Goal: Transaction & Acquisition: Purchase product/service

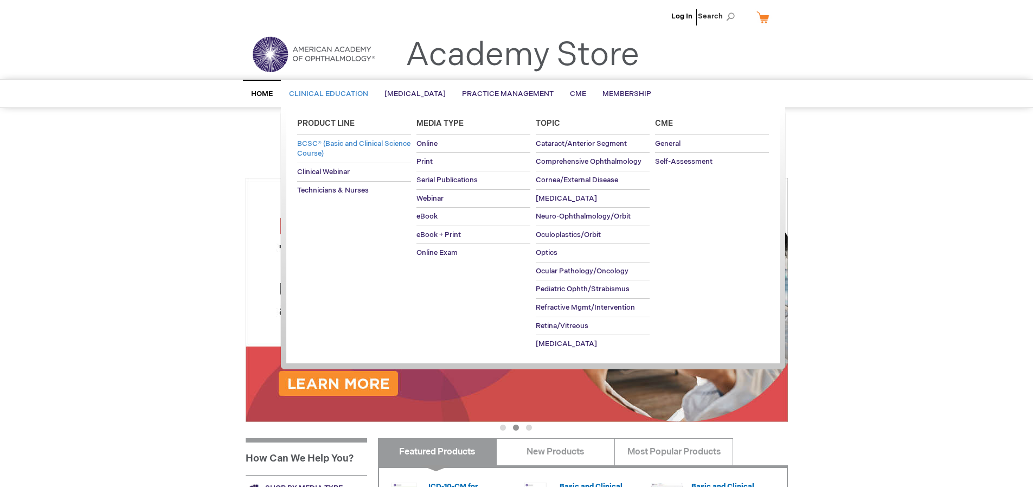
click at [334, 147] on span "BCSC® (Basic and Clinical Science Course)" at bounding box center [353, 148] width 113 height 19
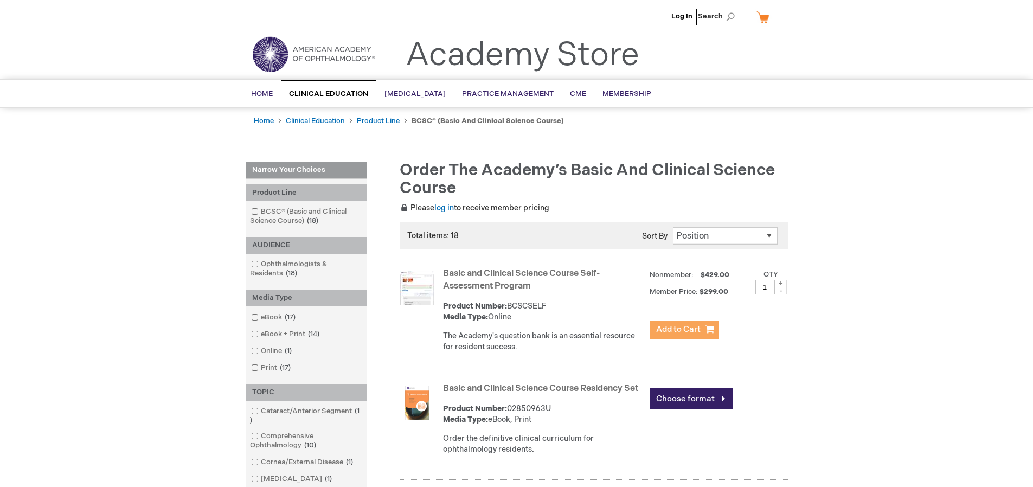
click at [674, 332] on span "Add to Cart" at bounding box center [678, 329] width 44 height 10
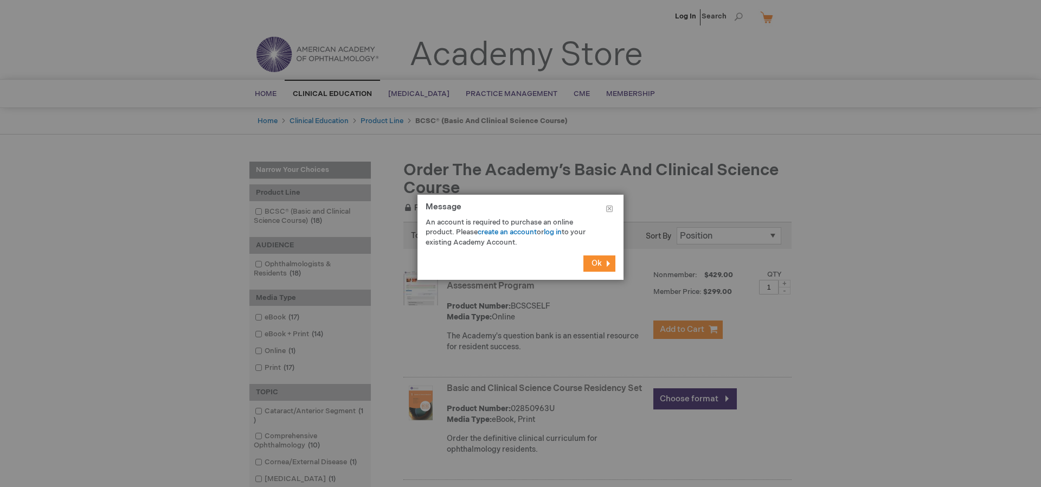
click at [760, 378] on div at bounding box center [520, 243] width 1041 height 487
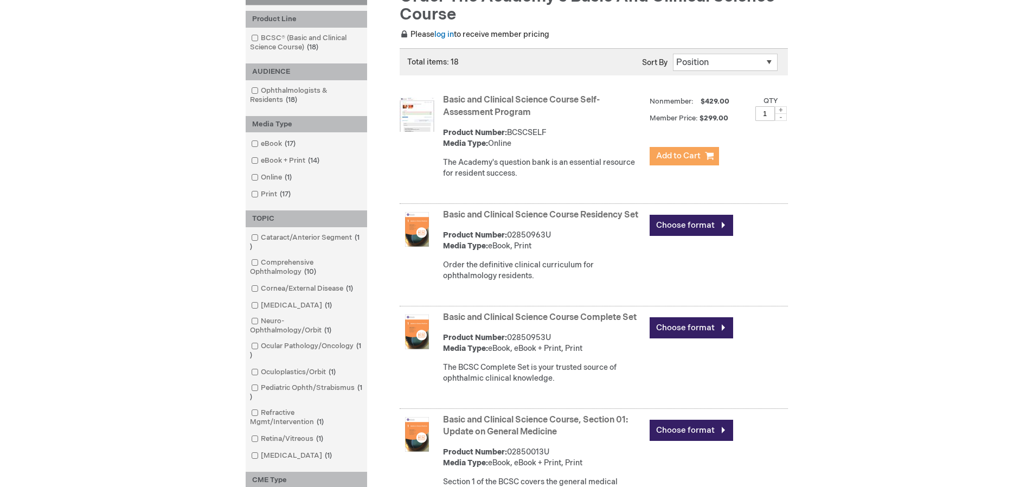
scroll to position [175, 0]
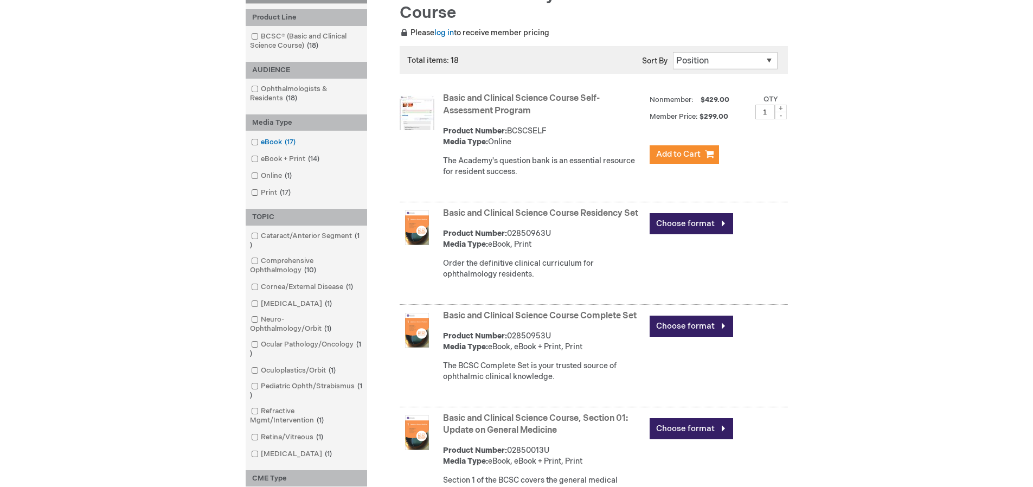
click at [261, 143] on span at bounding box center [261, 142] width 0 height 9
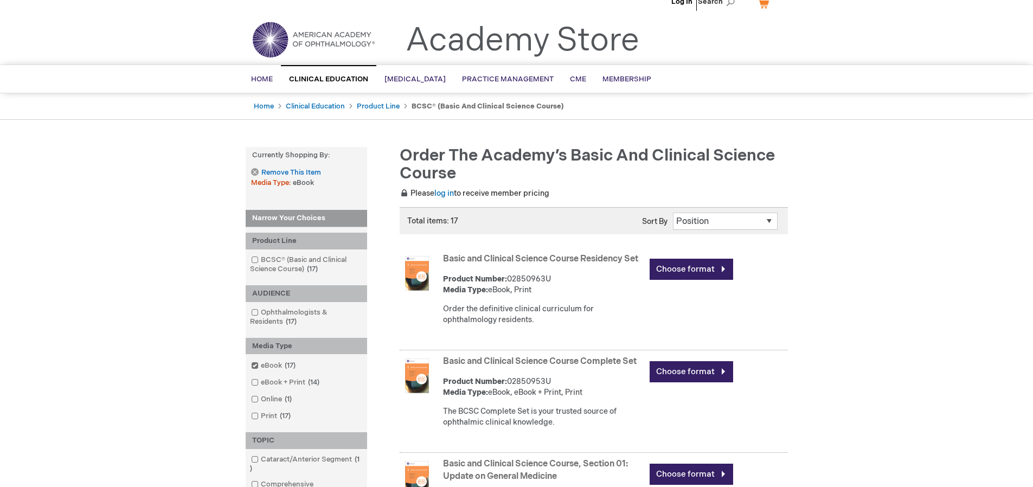
scroll to position [1, 0]
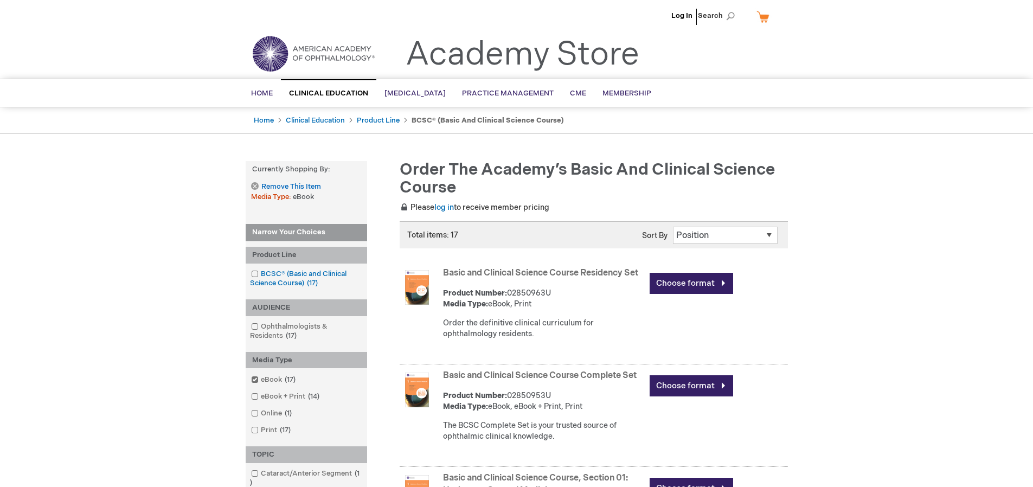
click at [259, 276] on link "BCSC® (Basic and Clinical Science Course) 17 items" at bounding box center [306, 279] width 116 height 20
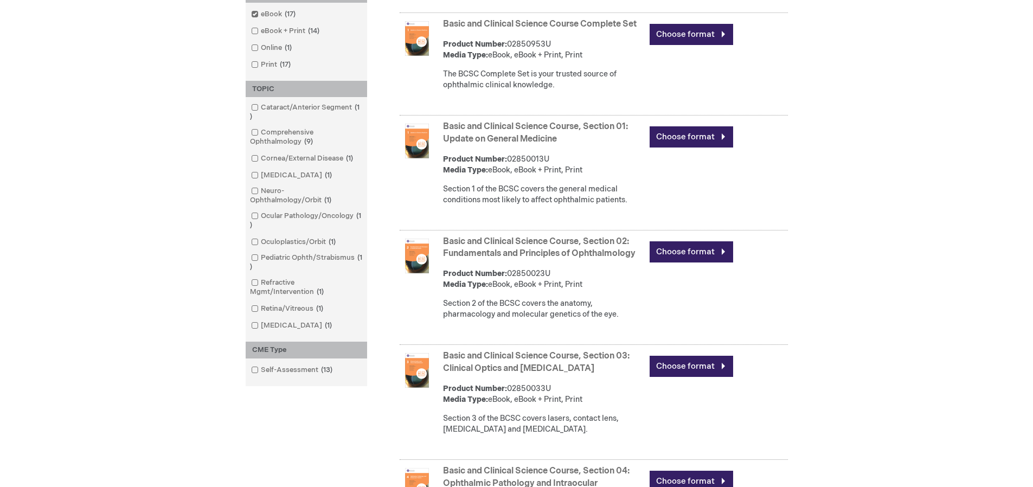
scroll to position [360, 0]
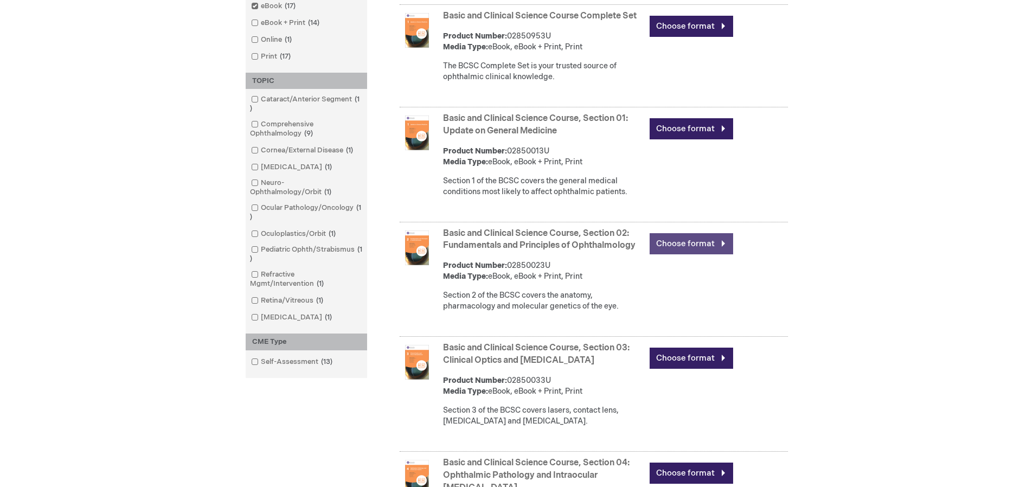
click at [724, 251] on link "Choose format" at bounding box center [692, 243] width 84 height 21
click at [716, 254] on link "Choose format" at bounding box center [692, 243] width 84 height 21
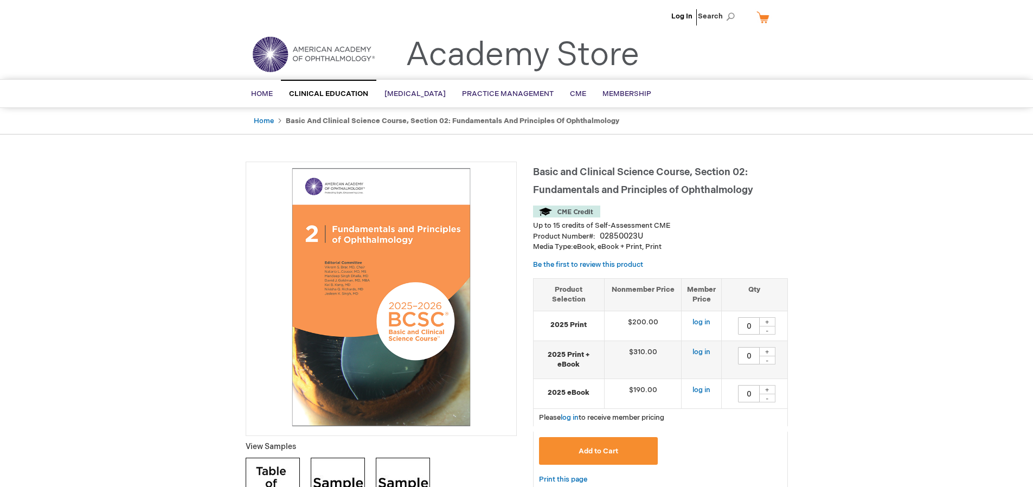
click at [618, 452] on span "Add to Cart" at bounding box center [599, 451] width 40 height 9
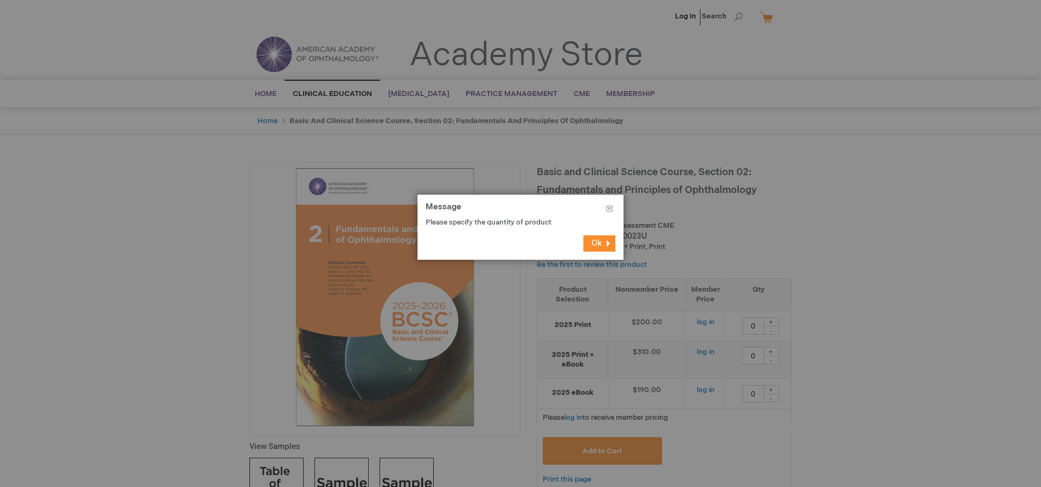
click at [603, 237] on button "Ok" at bounding box center [600, 243] width 32 height 16
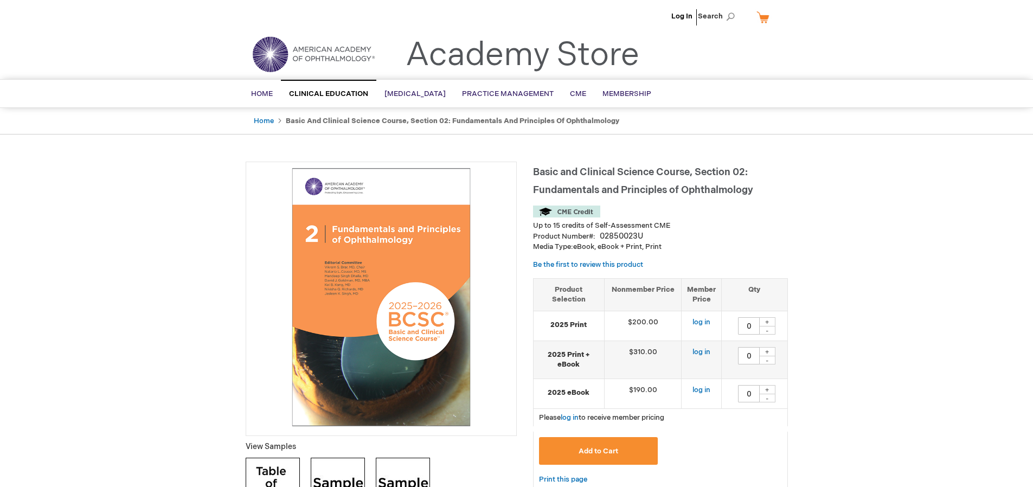
click at [768, 323] on div "+" at bounding box center [767, 321] width 16 height 9
type input "1"
click at [765, 350] on div "+" at bounding box center [767, 351] width 16 height 9
type input "1"
click at [768, 386] on div "+" at bounding box center [767, 389] width 16 height 9
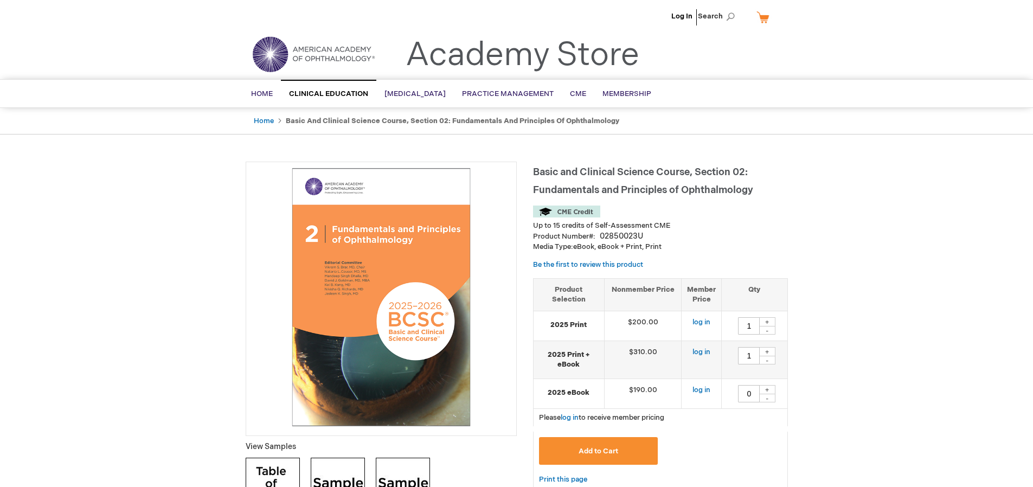
type input "1"
click at [618, 446] on button "Add to Cart" at bounding box center [598, 451] width 119 height 28
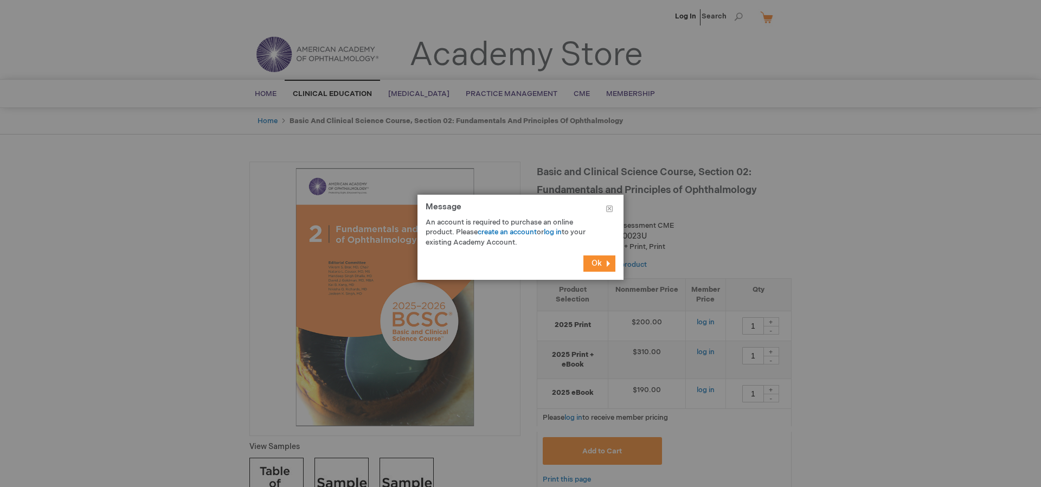
click at [592, 268] on span "Ok" at bounding box center [597, 263] width 10 height 9
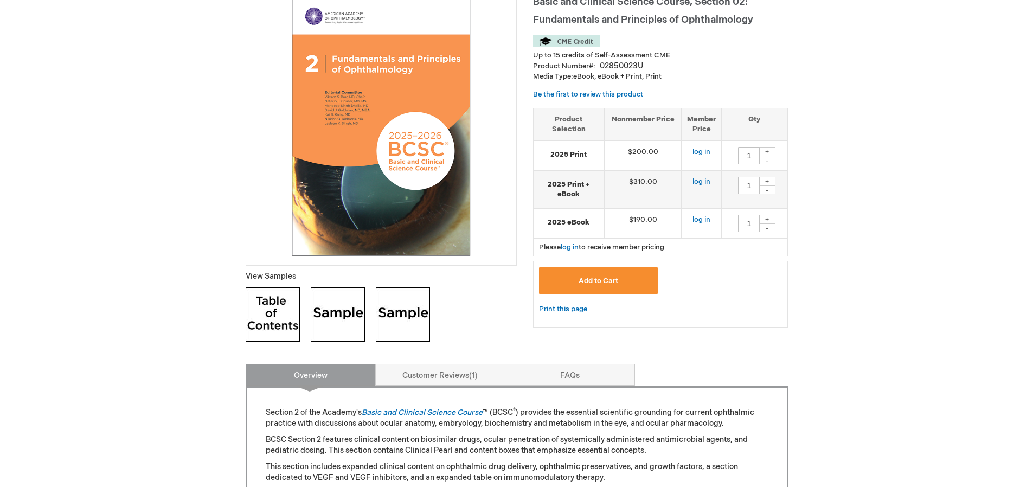
scroll to position [173, 0]
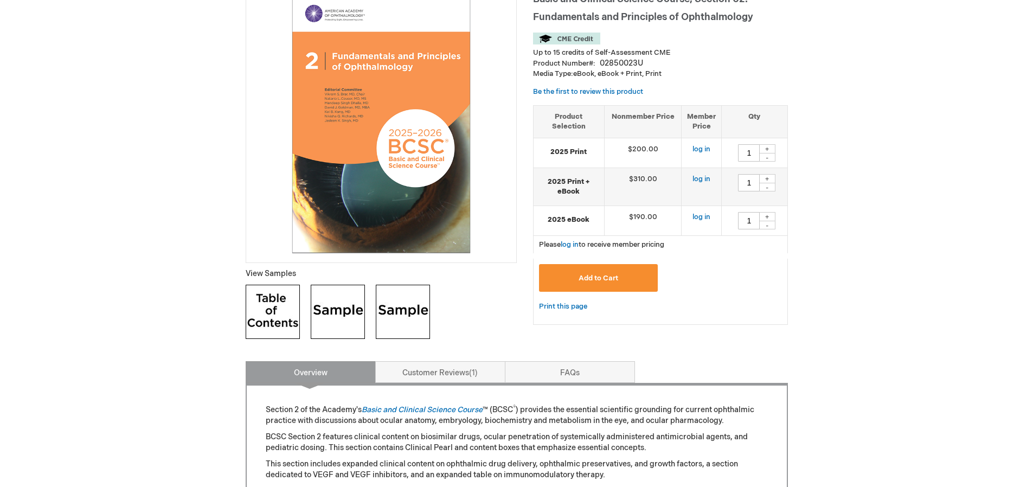
click at [592, 268] on button "Add to Cart" at bounding box center [598, 278] width 119 height 28
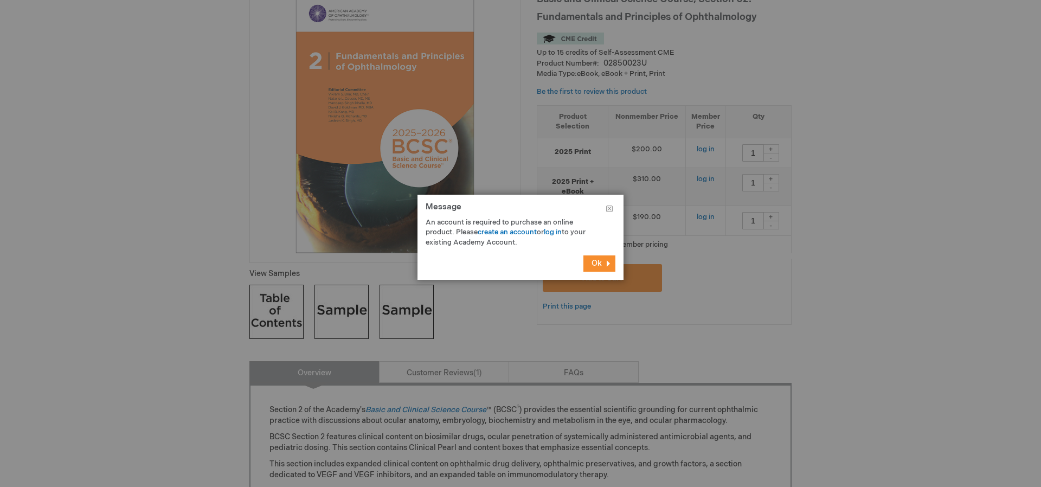
click at [597, 262] on span "Ok" at bounding box center [597, 263] width 10 height 9
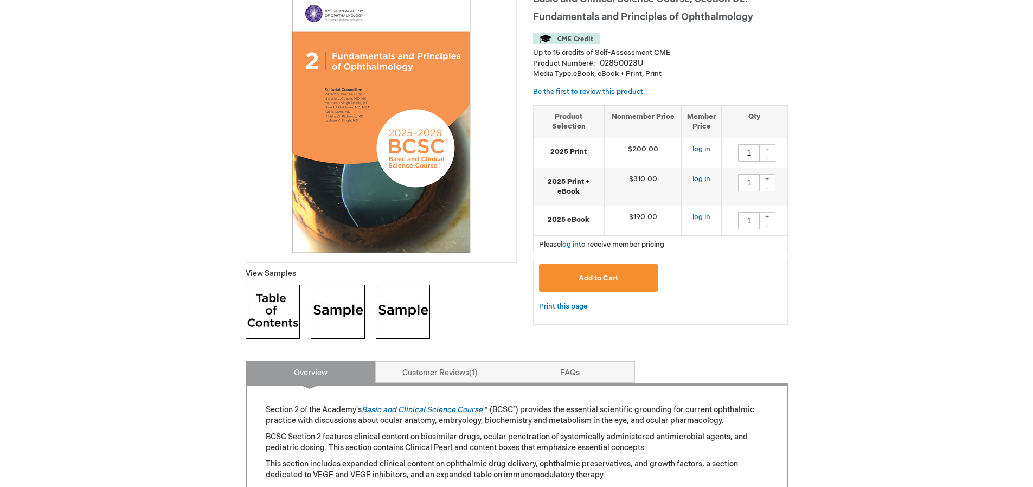
scroll to position [0, 0]
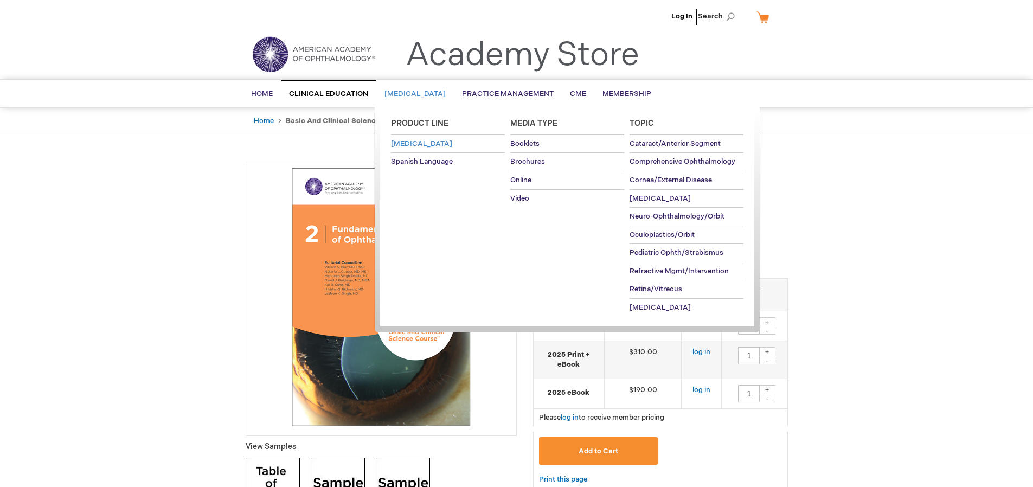
click at [439, 150] on link "[MEDICAL_DATA]" at bounding box center [448, 144] width 114 height 18
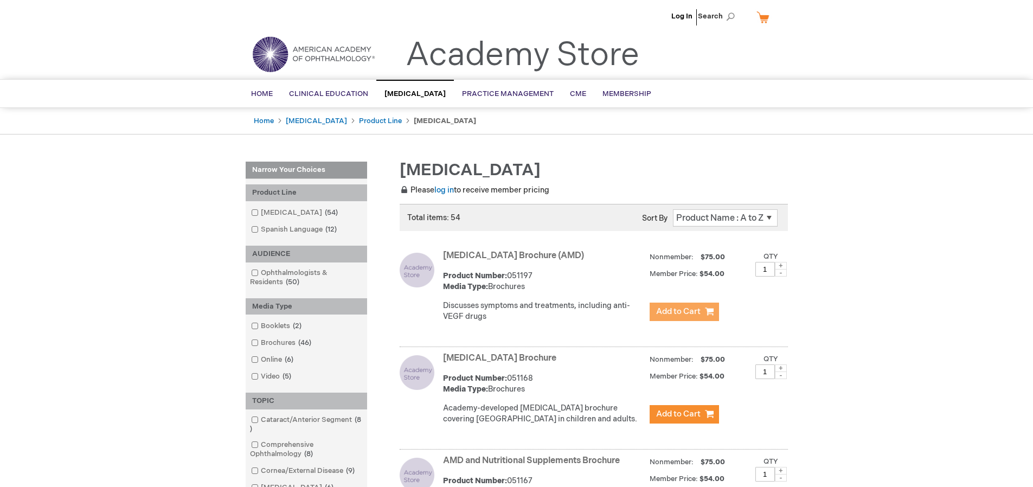
click at [687, 311] on span "Add to Cart" at bounding box center [678, 311] width 44 height 10
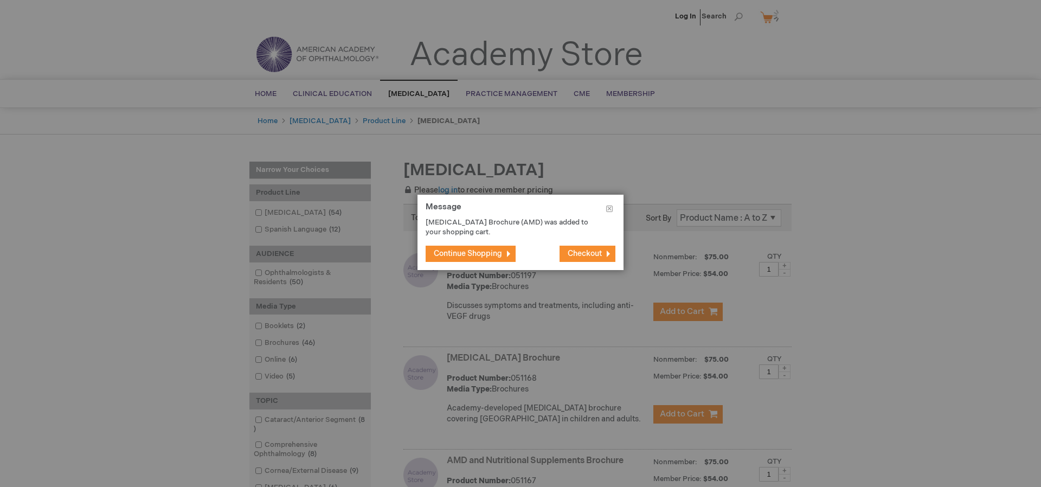
click at [592, 258] on span "Checkout" at bounding box center [585, 253] width 34 height 9
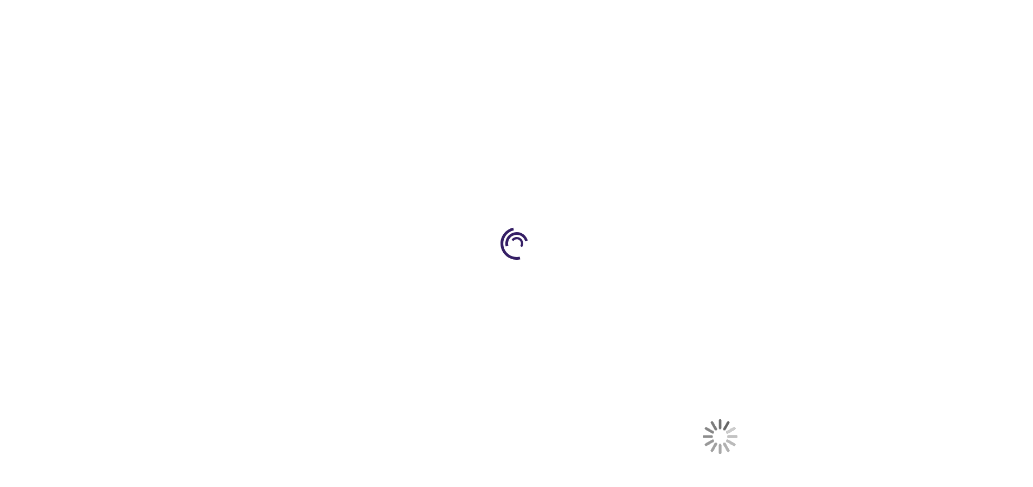
select select "US"
